Goal: Transaction & Acquisition: Obtain resource

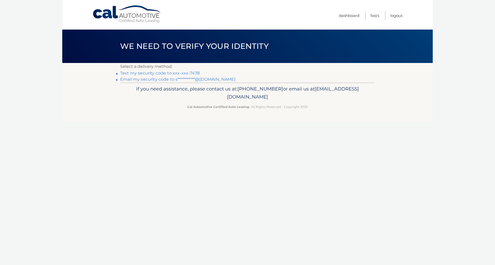
click at [186, 74] on link "Text my security code to xxx-xxx-7478" at bounding box center [159, 73] width 79 height 5
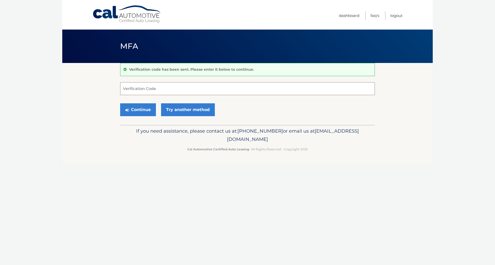
click at [158, 89] on input "Verification Code" at bounding box center [247, 88] width 254 height 13
type input "248695"
click at [120, 103] on button "Continue" at bounding box center [138, 109] width 36 height 13
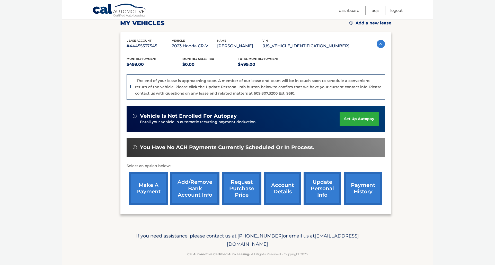
scroll to position [76, 0]
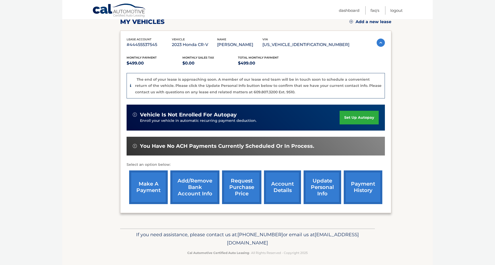
click at [285, 190] on link "account details" at bounding box center [282, 187] width 37 height 34
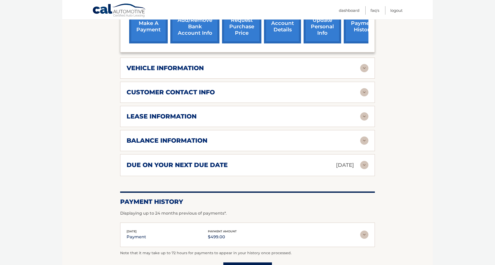
scroll to position [213, 0]
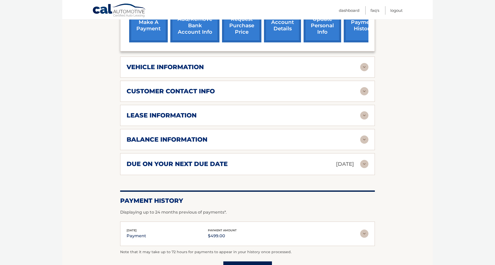
click at [364, 140] on img at bounding box center [364, 139] width 8 height 8
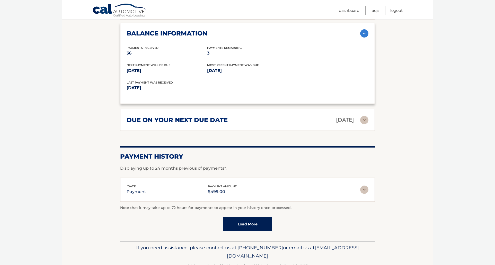
scroll to position [318, 0]
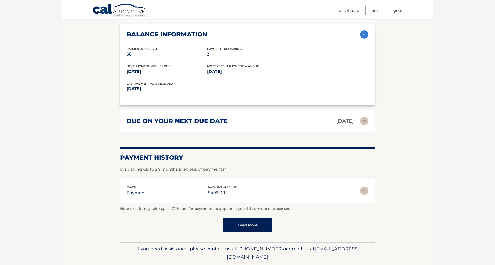
click at [365, 119] on img at bounding box center [364, 121] width 8 height 8
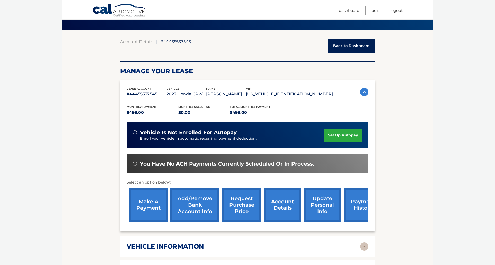
scroll to position [34, 0]
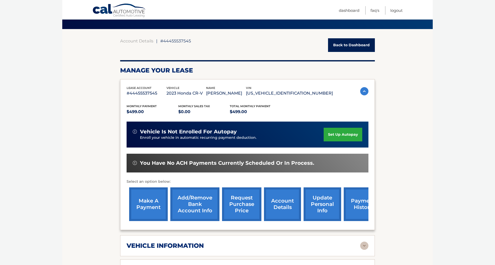
click at [248, 208] on link "request purchase price" at bounding box center [241, 204] width 39 height 34
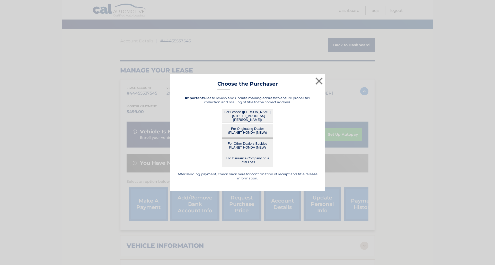
click at [239, 131] on button "For Originating Dealer (PLANET HONDA (NEW))" at bounding box center [247, 131] width 51 height 14
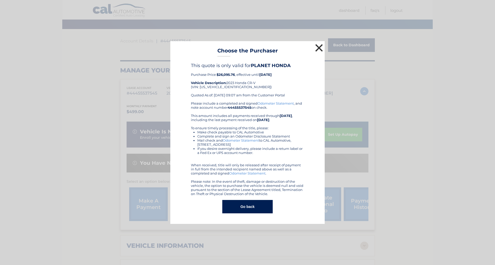
click at [321, 49] on button "×" at bounding box center [319, 48] width 10 height 10
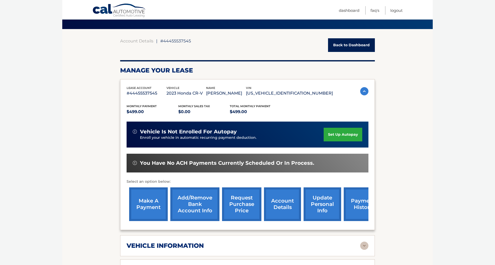
click at [241, 202] on link "request purchase price" at bounding box center [241, 204] width 39 height 34
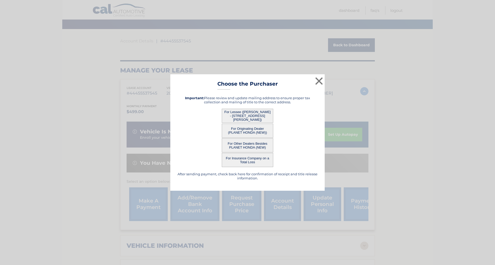
click at [238, 119] on button "For Lessee (SYLVIA SANTIAGO - 714 DIXIE LANE, , PLAINFIELD, NJ 07062)" at bounding box center [247, 116] width 51 height 14
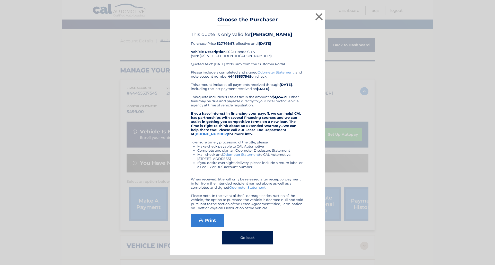
click at [249, 242] on button "Go back" at bounding box center [247, 237] width 50 height 13
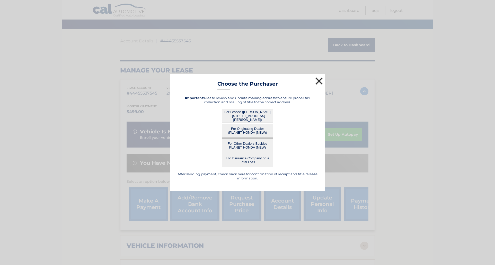
click at [320, 81] on button "×" at bounding box center [319, 81] width 10 height 10
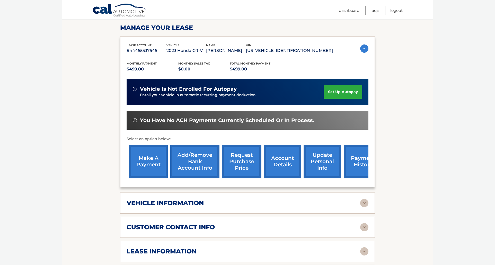
scroll to position [77, 0]
